Goal: Use online tool/utility: Utilize a website feature to perform a specific function

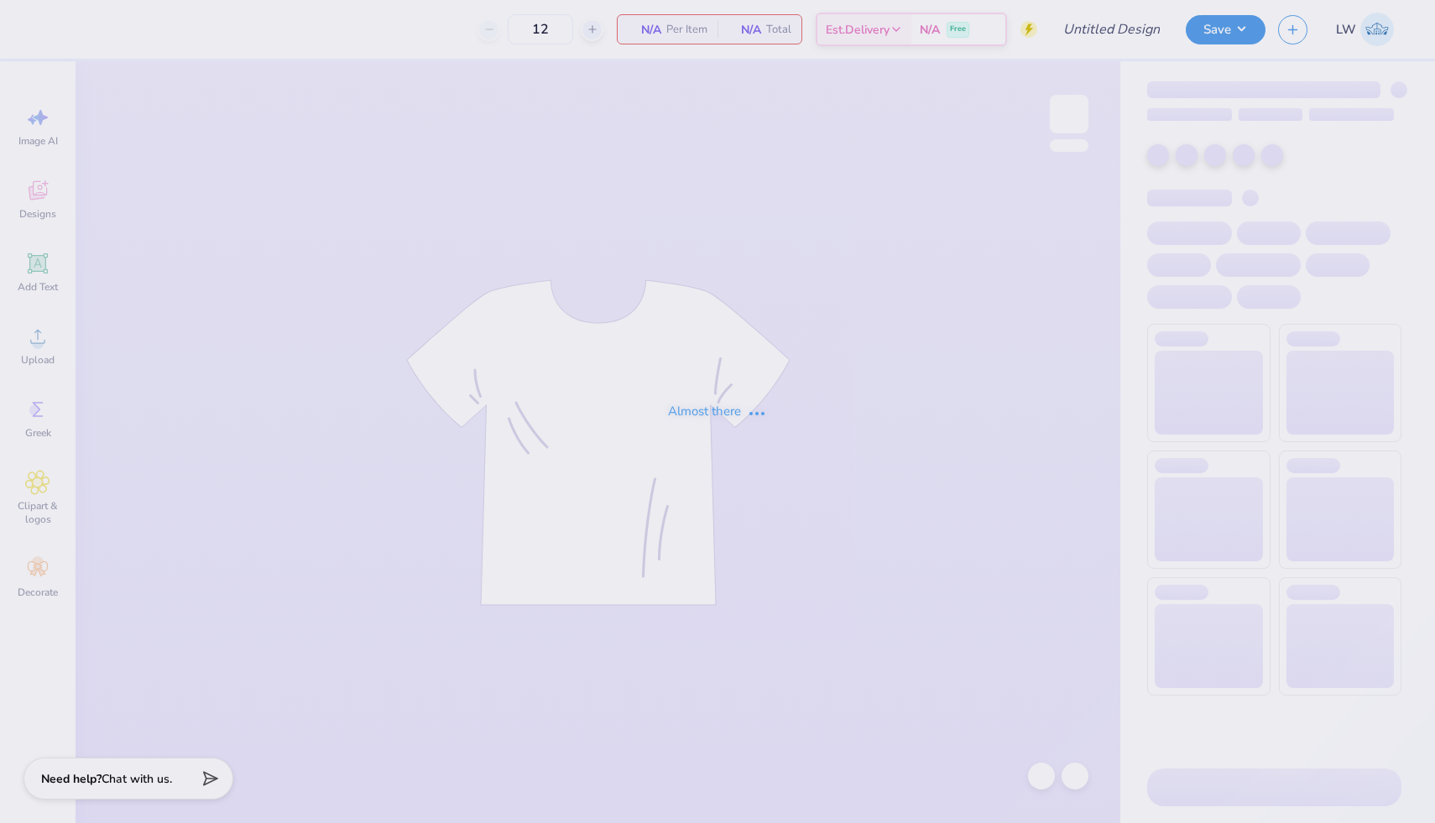
type input "BAP Case Comp"
type input "180"
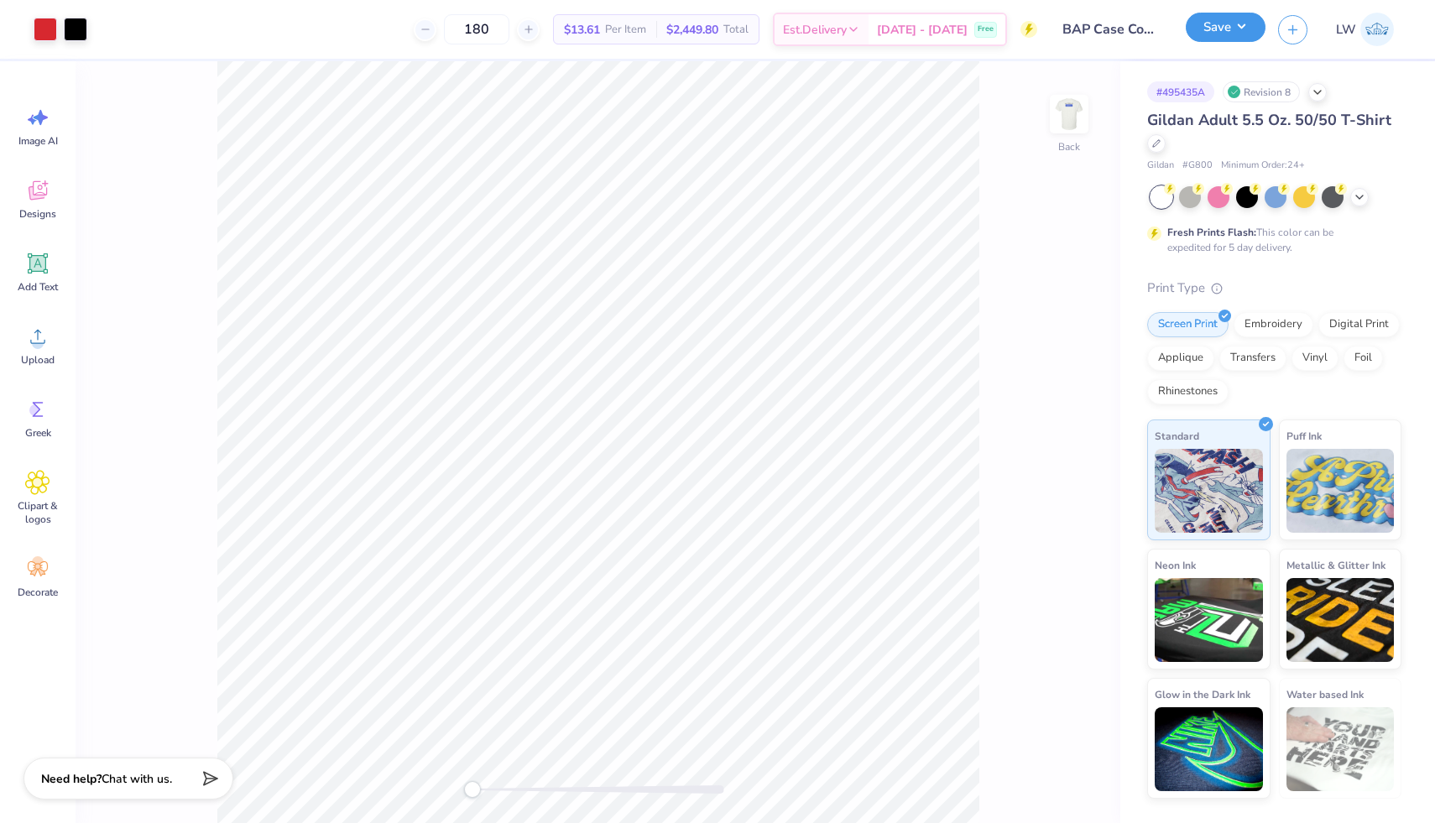
click at [1249, 29] on button "Save" at bounding box center [1226, 27] width 80 height 29
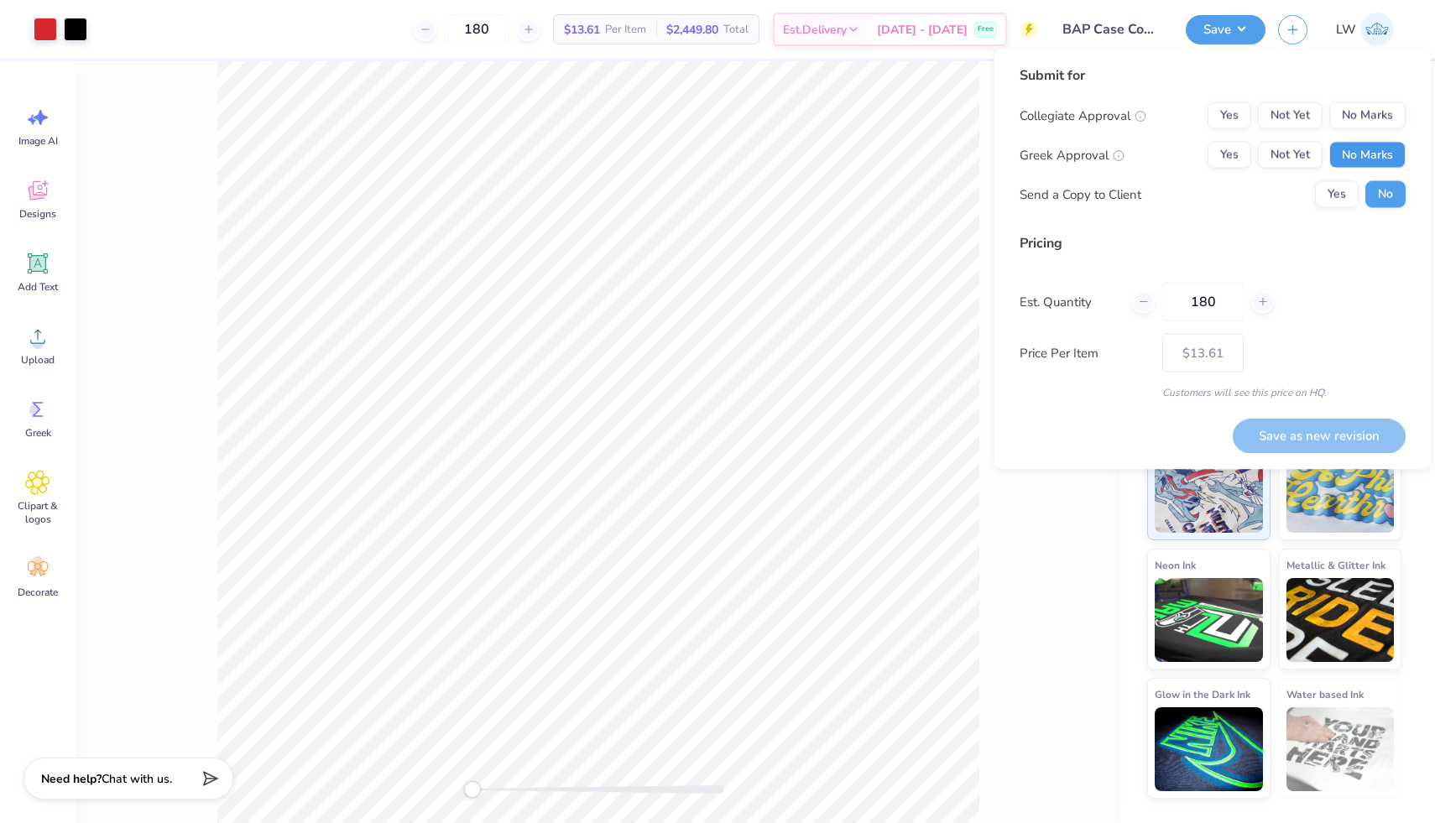
click at [1363, 150] on button "No Marks" at bounding box center [1367, 155] width 76 height 27
click at [1368, 110] on button "No Marks" at bounding box center [1367, 115] width 76 height 27
click at [1323, 435] on button "Save as new revision" at bounding box center [1319, 436] width 173 height 34
type input "$11.48"
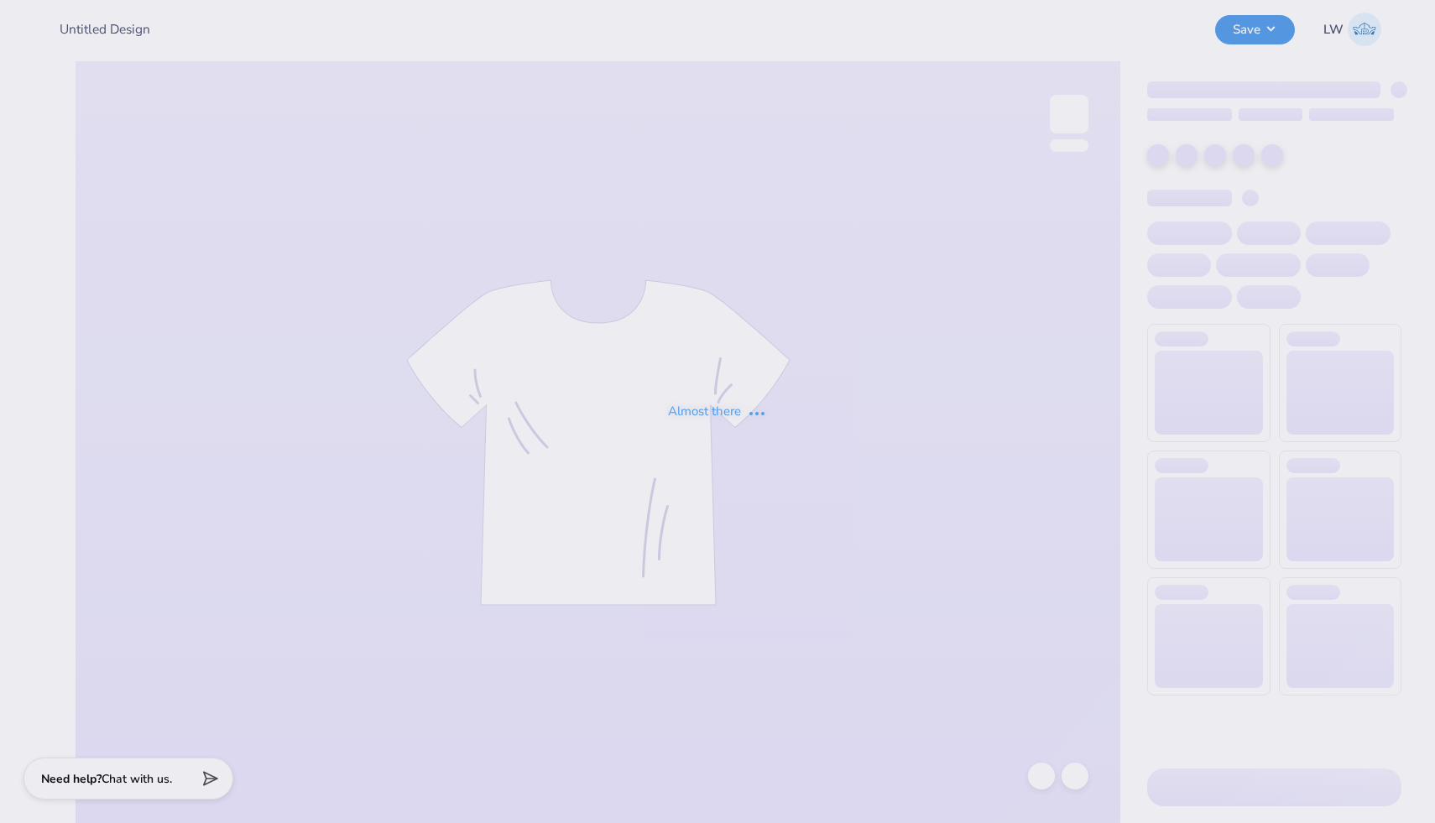
type input "BAP Case Comp"
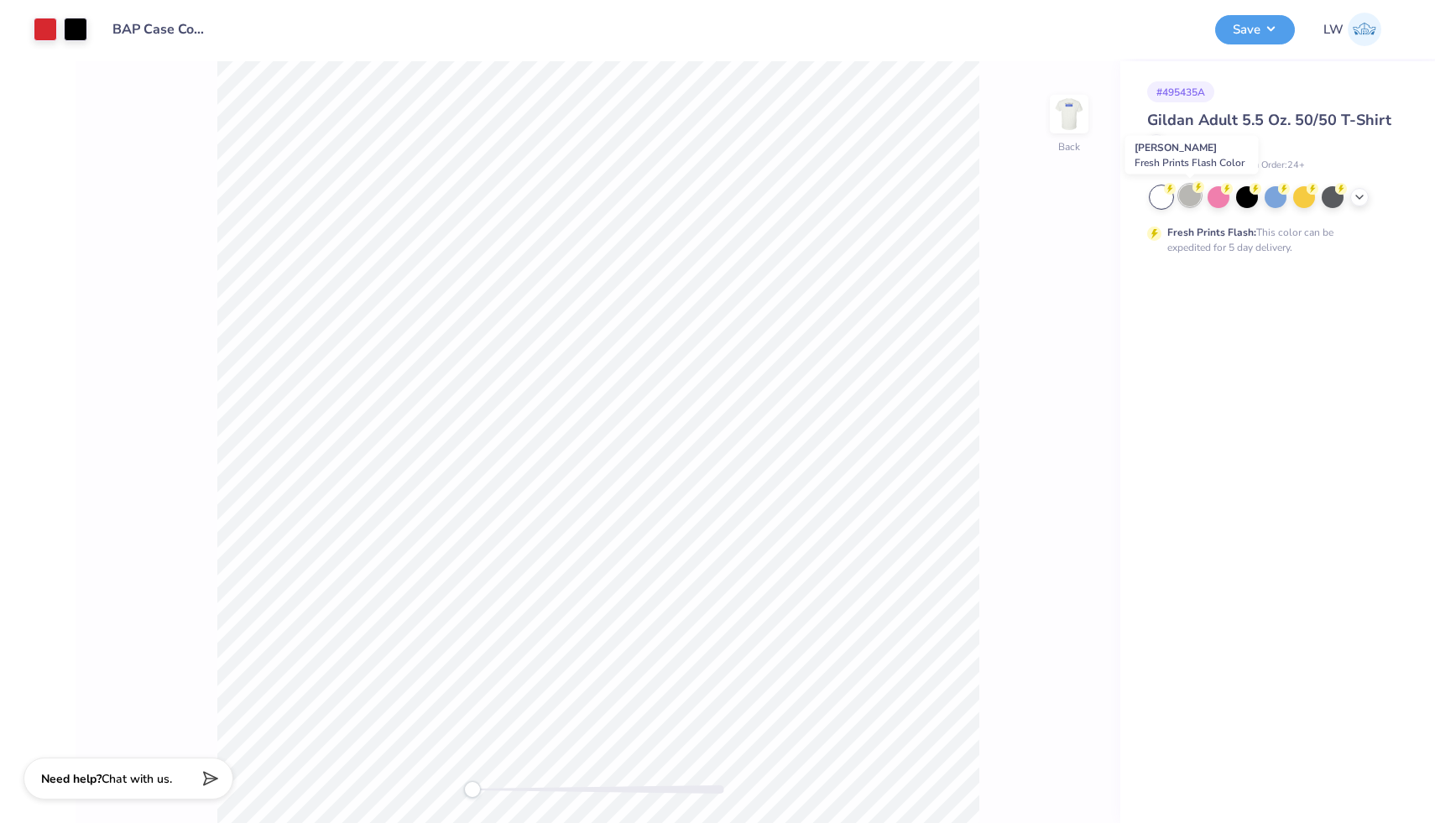
click at [1187, 190] on div at bounding box center [1190, 196] width 22 height 22
click at [1263, 22] on button "Save" at bounding box center [1255, 27] width 80 height 29
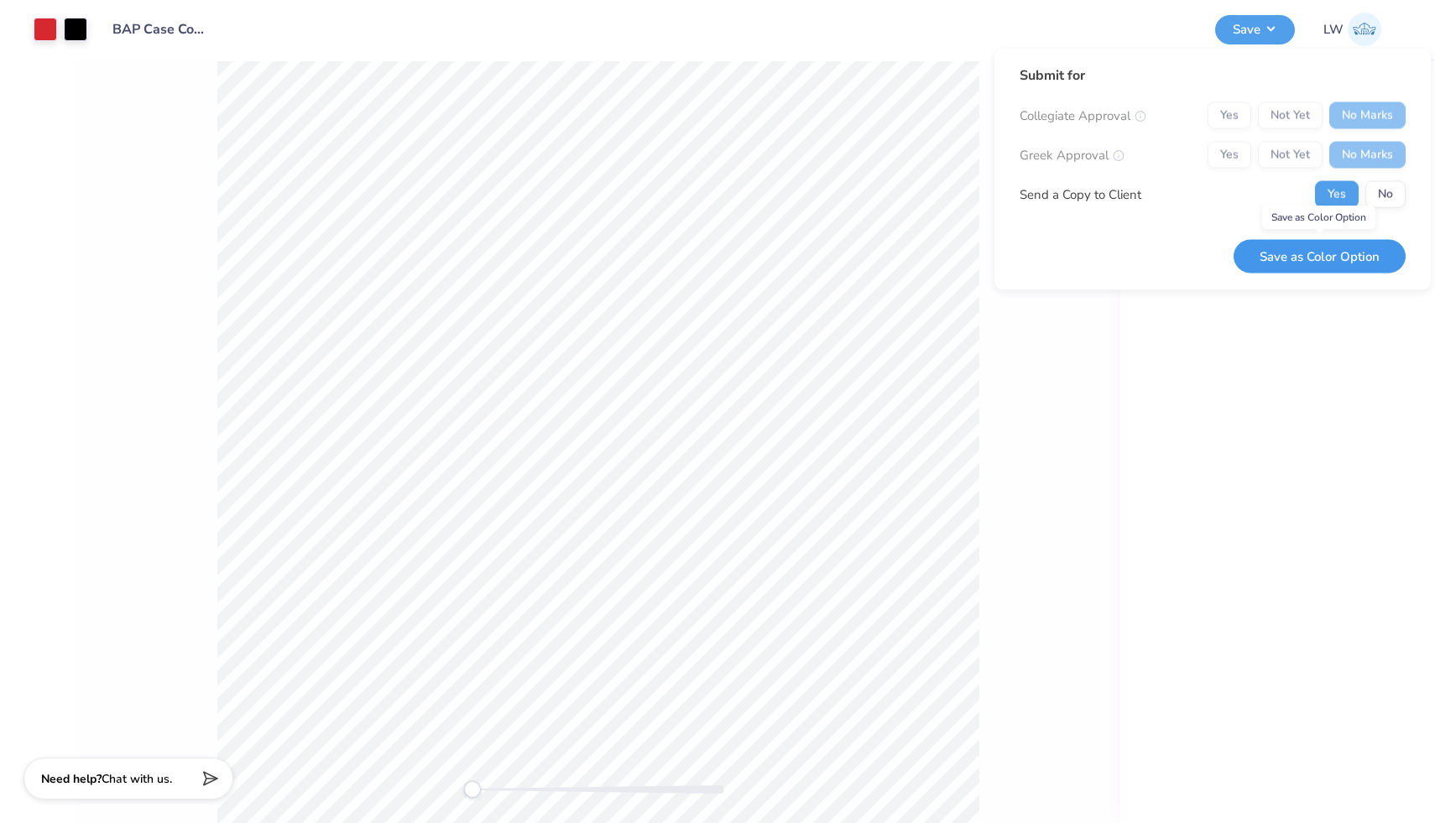
click at [1338, 252] on button "Save as Color Option" at bounding box center [1320, 256] width 172 height 34
